Goal: Task Accomplishment & Management: Manage account settings

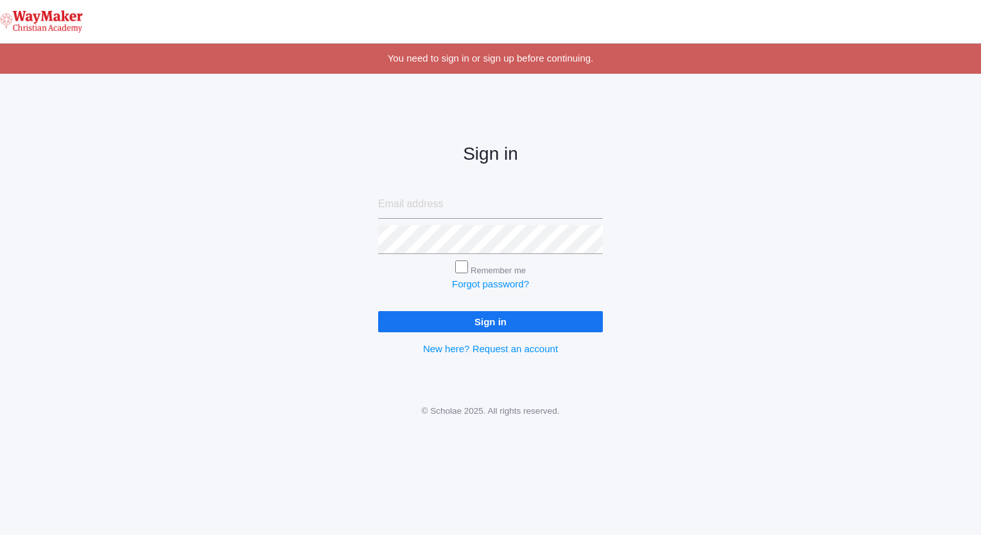
type input "admin@waymakerchristian.com"
click at [408, 323] on input "Sign in" at bounding box center [490, 321] width 225 height 21
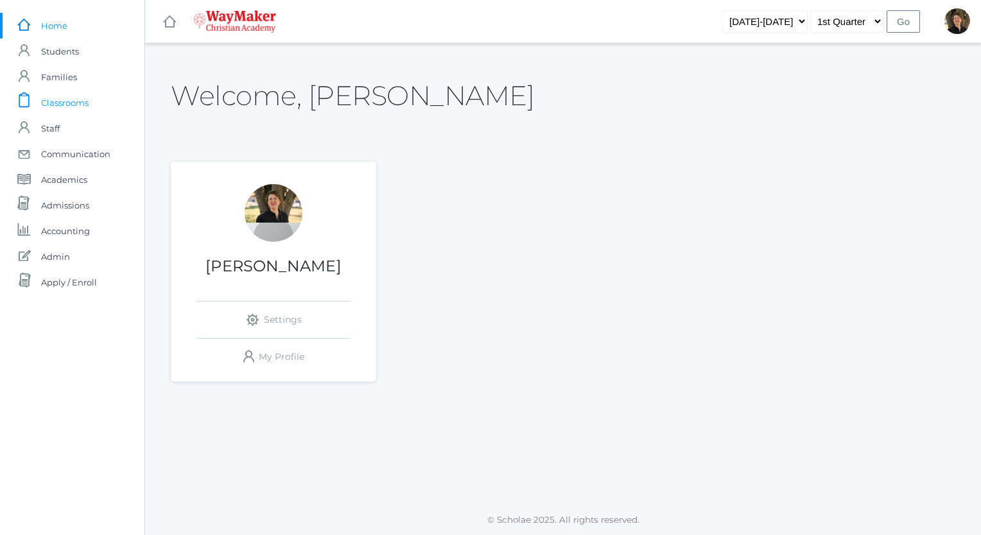
click at [64, 102] on span "Classrooms" at bounding box center [65, 103] width 48 height 26
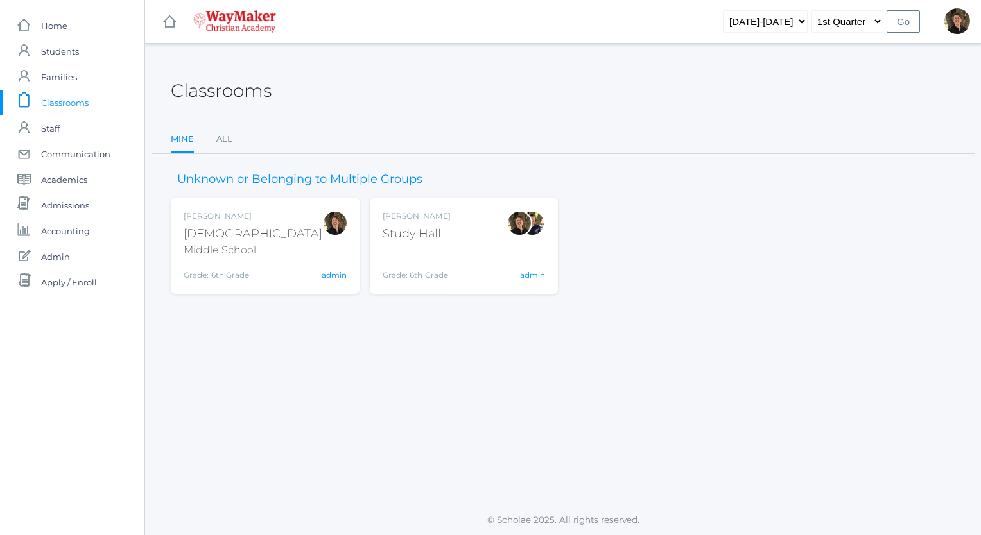
click at [200, 234] on div "[DEMOGRAPHIC_DATA]" at bounding box center [253, 233] width 139 height 17
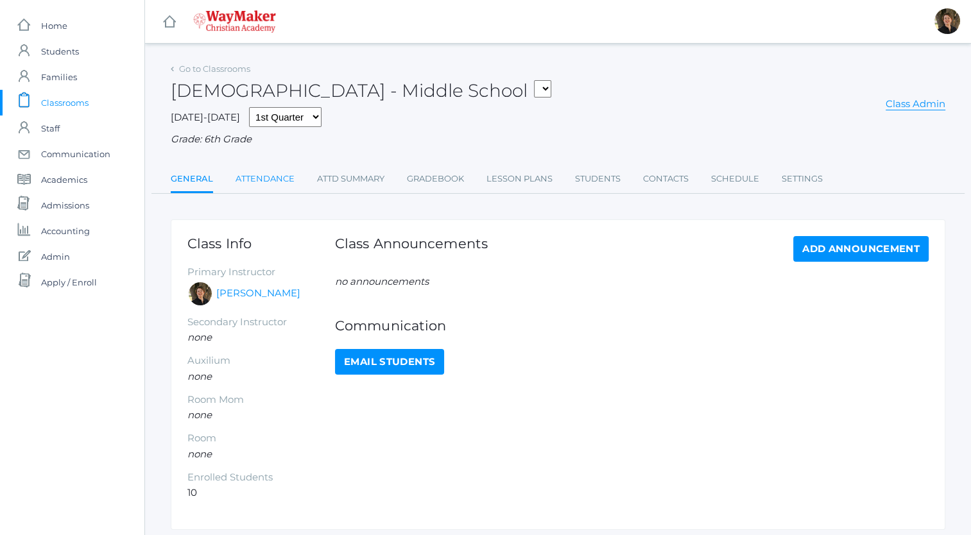
click at [271, 177] on link "Attendance" at bounding box center [265, 179] width 59 height 26
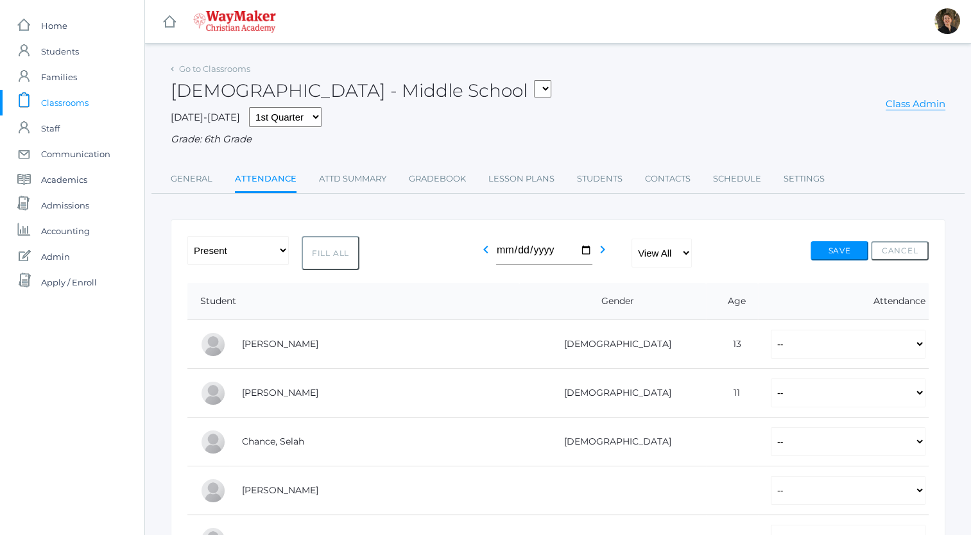
scroll to position [87, 0]
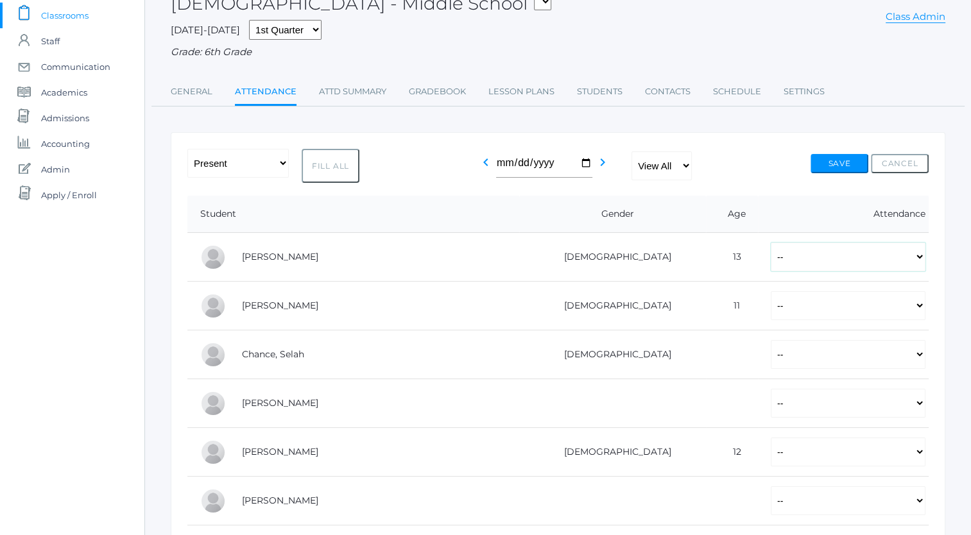
click at [771, 261] on select "-- Present Tardy Excused Tardy Unexcused Absent Excused Absent Unexcused" at bounding box center [848, 257] width 155 height 29
select select "TU"
click at [771, 243] on select "-- Present Tardy Excused Tardy Unexcused Absent Excused Absent Unexcused" at bounding box center [848, 257] width 155 height 29
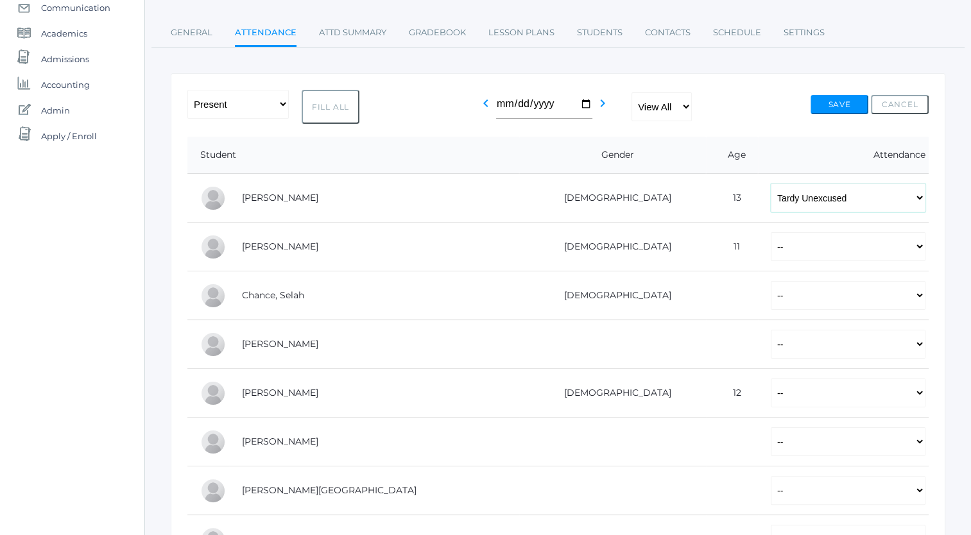
scroll to position [148, 0]
click at [771, 246] on select "-- Present Tardy Excused Tardy Unexcused Absent Excused Absent Unexcused" at bounding box center [848, 245] width 155 height 29
select select "AU"
click at [771, 231] on select "-- Present Tardy Excused Tardy Unexcused Absent Excused Absent Unexcused" at bounding box center [848, 245] width 155 height 29
click at [771, 196] on select "-- Present Tardy Excused Tardy Unexcused Absent Excused Absent Unexcused" at bounding box center [848, 196] width 155 height 29
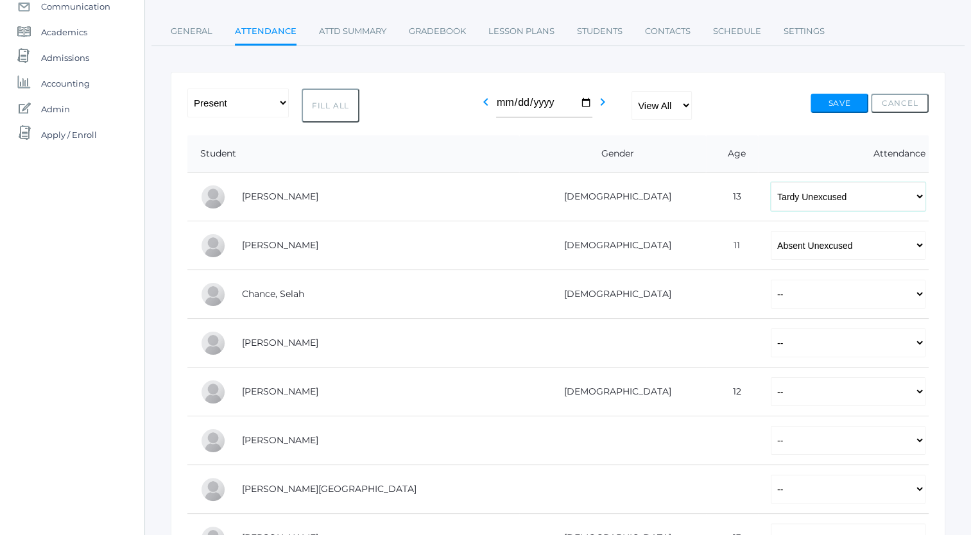
select select "AU"
click at [771, 182] on select "-- Present Tardy Excused Tardy Unexcused Absent Excused Absent Unexcused" at bounding box center [848, 196] width 155 height 29
click at [771, 305] on select "-- Present Tardy Excused Tardy Unexcused Absent Excused Absent Unexcused" at bounding box center [848, 294] width 155 height 29
select select "TU"
click at [771, 280] on select "-- Present Tardy Excused Tardy Unexcused Absent Excused Absent Unexcused" at bounding box center [848, 294] width 155 height 29
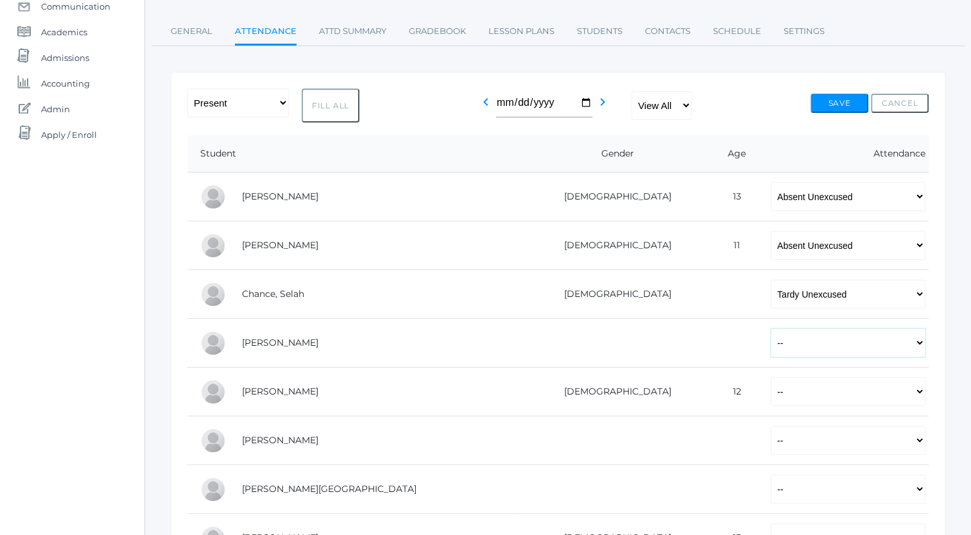
click at [771, 343] on select "-- Present Tardy Excused Tardy Unexcused Absent Excused Absent Unexcused" at bounding box center [848, 343] width 155 height 29
select select "P"
click at [771, 329] on select "-- Present Tardy Excused Tardy Unexcused Absent Excused Absent Unexcused" at bounding box center [848, 343] width 155 height 29
click at [771, 388] on select "-- Present Tardy Excused Tardy Unexcused Absent Excused Absent Unexcused" at bounding box center [848, 392] width 155 height 29
select select "AU"
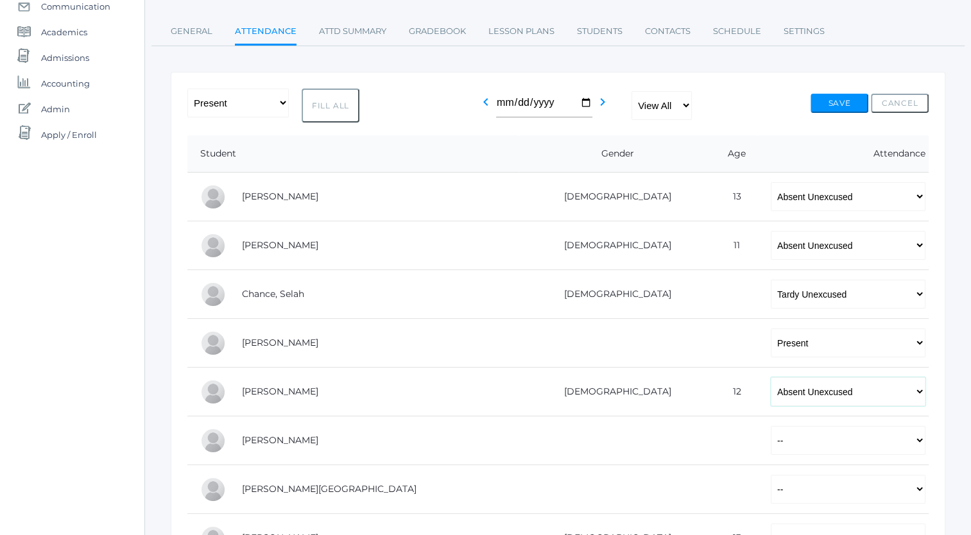
click at [771, 378] on select "-- Present Tardy Excused Tardy Unexcused Absent Excused Absent Unexcused" at bounding box center [848, 392] width 155 height 29
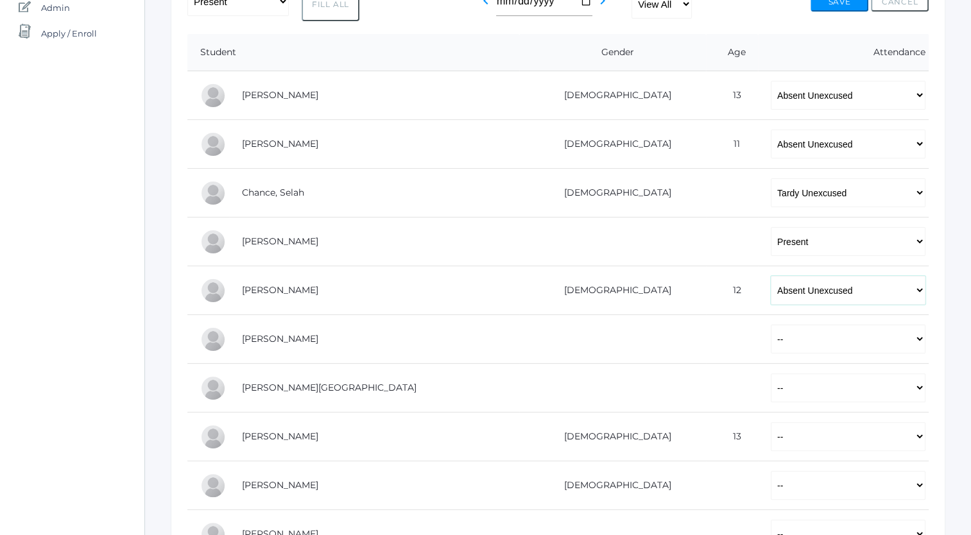
scroll to position [253, 0]
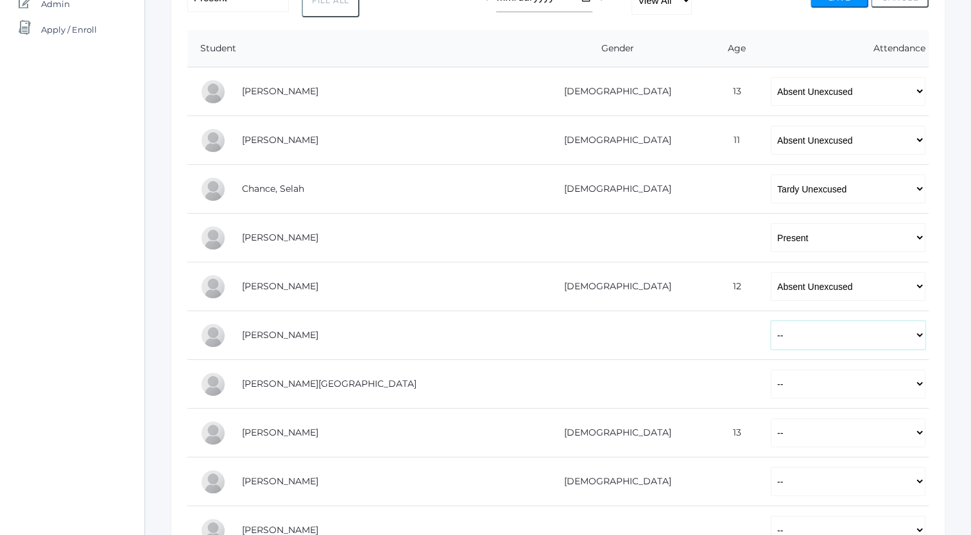
click at [771, 336] on select "-- Present Tardy Excused Tardy Unexcused Absent Excused Absent Unexcused" at bounding box center [848, 335] width 155 height 29
select select "P"
click at [771, 321] on select "-- Present Tardy Excused Tardy Unexcused Absent Excused Absent Unexcused" at bounding box center [848, 335] width 155 height 29
click at [771, 385] on select "-- Present Tardy Excused Tardy Unexcused Absent Excused Absent Unexcused" at bounding box center [848, 384] width 155 height 29
select select "TU"
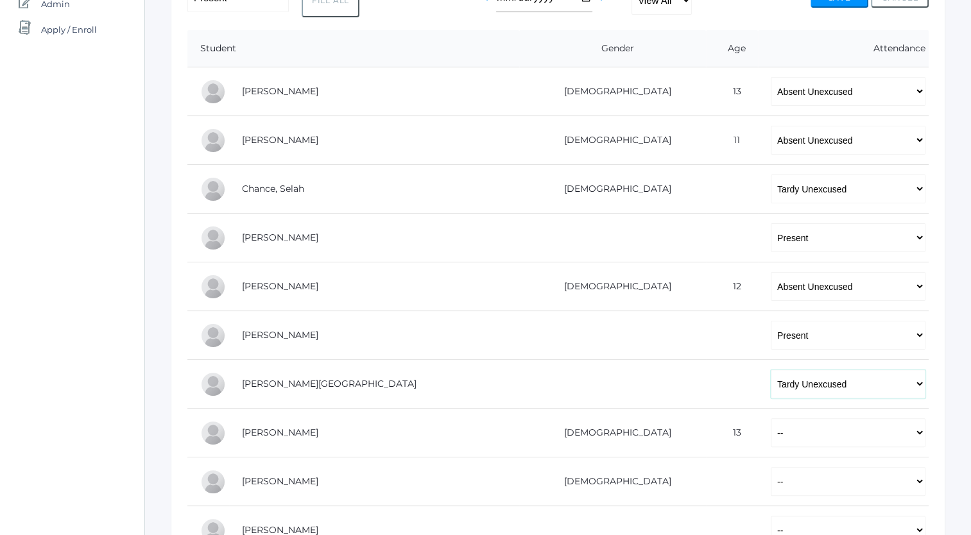
click at [771, 370] on select "-- Present Tardy Excused Tardy Unexcused Absent Excused Absent Unexcused" at bounding box center [848, 384] width 155 height 29
click at [771, 434] on select "-- Present Tardy Excused Tardy Unexcused Absent Excused Absent Unexcused" at bounding box center [848, 433] width 155 height 29
select select "AE"
click at [771, 419] on select "-- Present Tardy Excused Tardy Unexcused Absent Excused Absent Unexcused" at bounding box center [848, 433] width 155 height 29
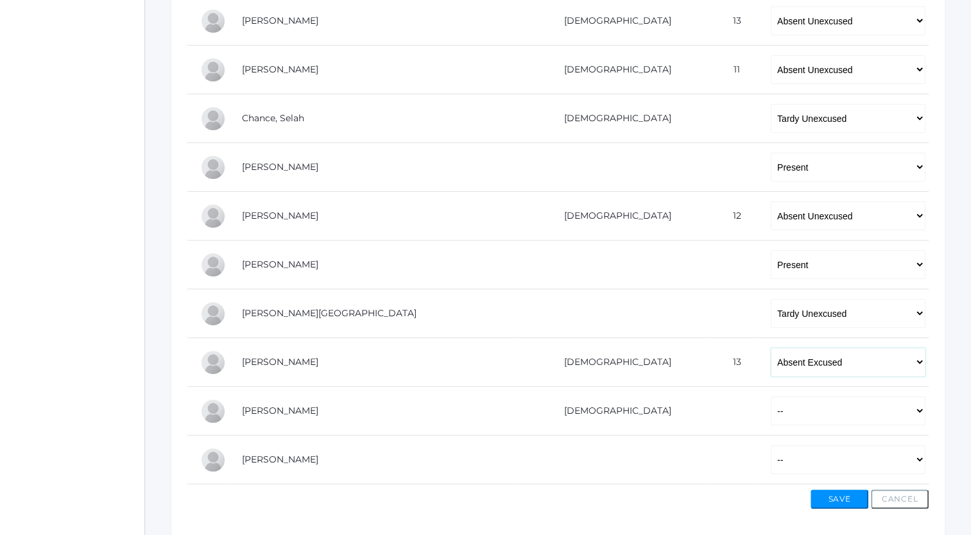
scroll to position [324, 0]
click at [771, 415] on select "-- Present Tardy Excused Tardy Unexcused Absent Excused Absent Unexcused" at bounding box center [848, 411] width 155 height 29
select select "P"
click at [771, 397] on select "-- Present Tardy Excused Tardy Unexcused Absent Excused Absent Unexcused" at bounding box center [848, 411] width 155 height 29
click at [771, 455] on select "-- Present Tardy Excused Tardy Unexcused Absent Excused Absent Unexcused" at bounding box center [848, 460] width 155 height 29
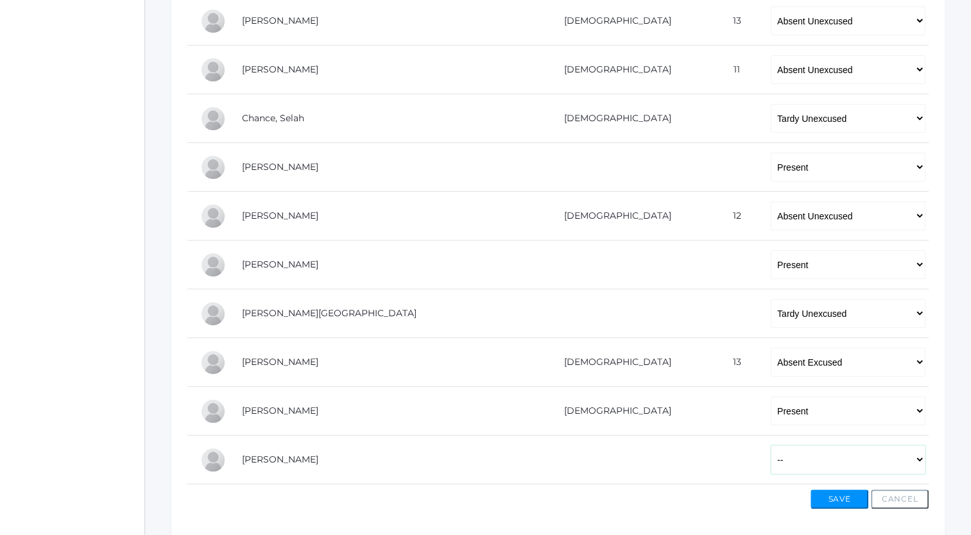
select select "P"
click at [771, 446] on select "-- Present Tardy Excused Tardy Unexcused Absent Excused Absent Unexcused" at bounding box center [848, 460] width 155 height 29
click at [827, 498] on button "Save" at bounding box center [840, 499] width 58 height 19
